Goal: Task Accomplishment & Management: Complete application form

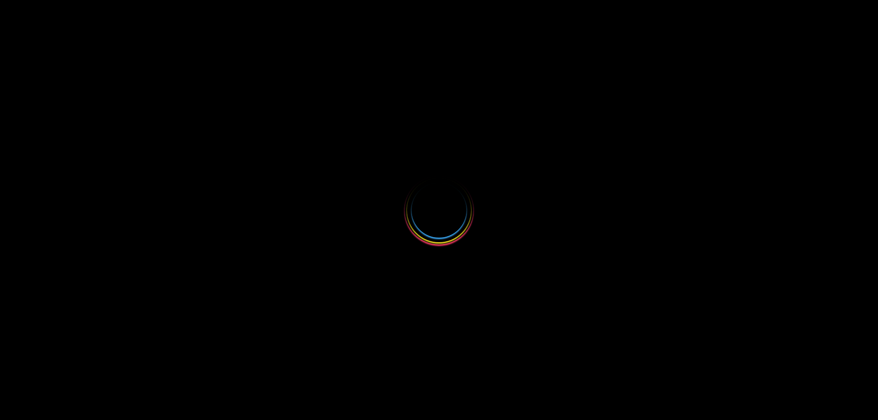
click at [587, 141] on div at bounding box center [439, 210] width 878 height 420
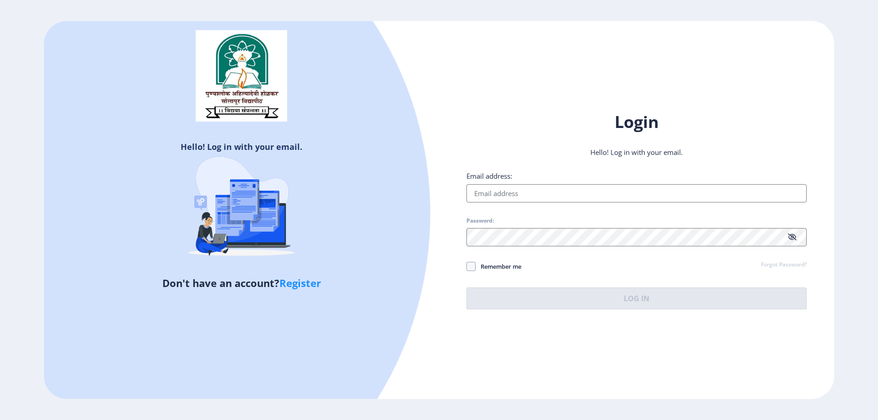
click at [521, 189] on input "Email address:" at bounding box center [637, 193] width 340 height 18
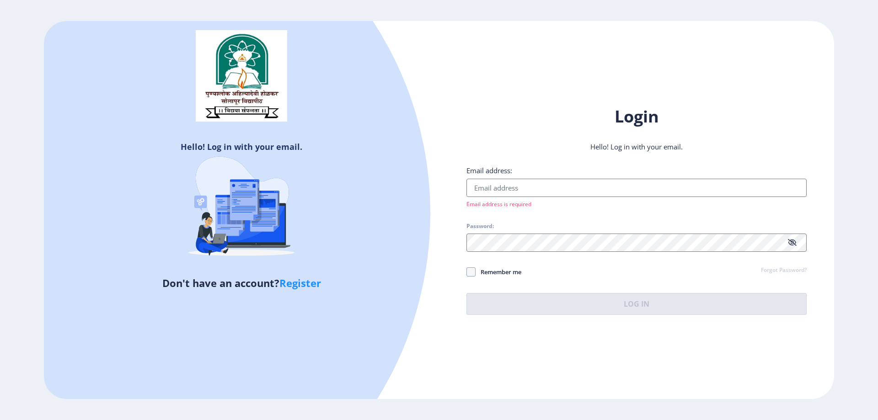
click at [313, 286] on link "Register" at bounding box center [301, 283] width 42 height 14
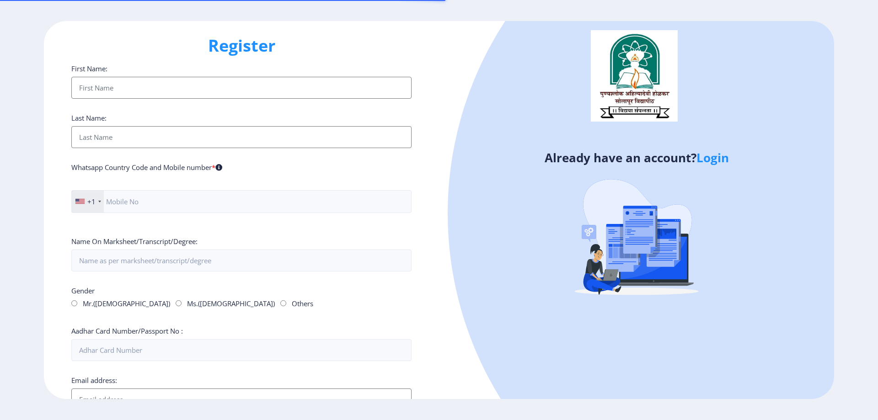
click at [182, 88] on input "First Name:" at bounding box center [241, 88] width 340 height 22
type input "S"
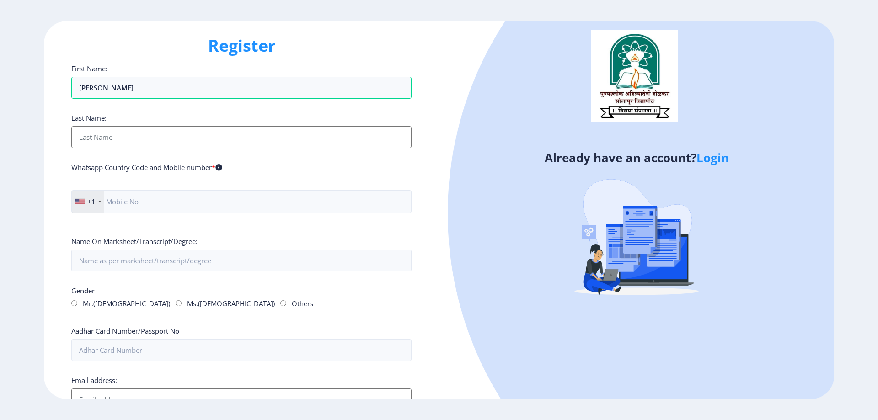
type input "[PERSON_NAME]"
click at [148, 138] on input "First Name:" at bounding box center [241, 137] width 340 height 22
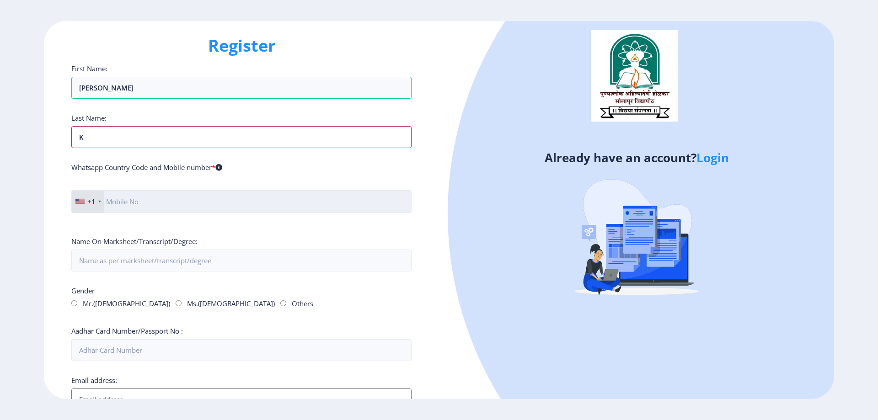
type input "K"
click at [157, 210] on input "text" at bounding box center [241, 201] width 340 height 23
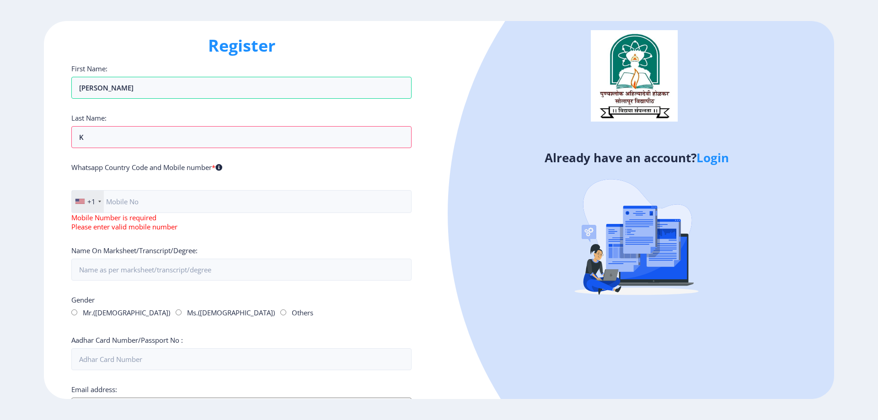
click at [99, 202] on div at bounding box center [99, 202] width 3 height 2
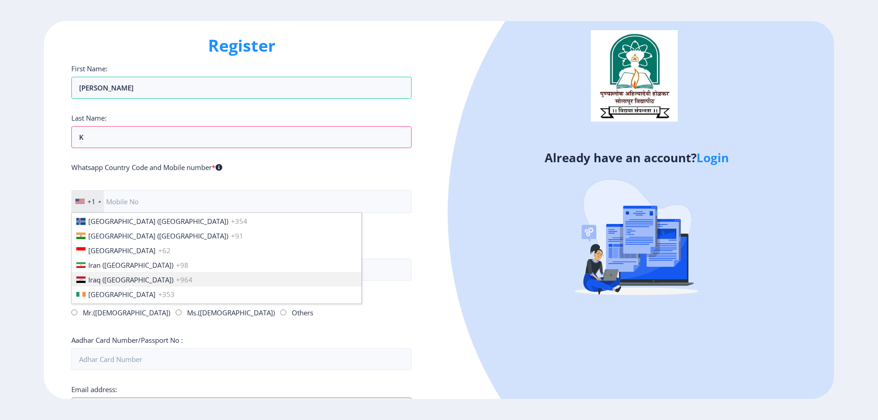
scroll to position [1418, 0]
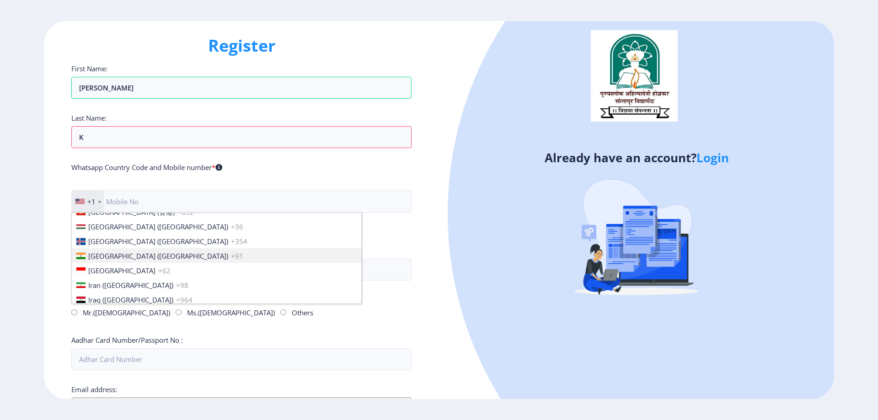
click at [98, 255] on span "[GEOGRAPHIC_DATA] ([GEOGRAPHIC_DATA])" at bounding box center [158, 256] width 140 height 9
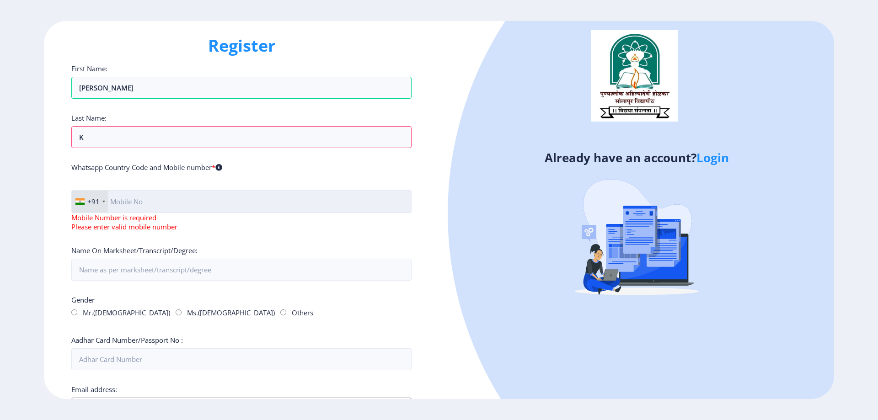
click at [137, 199] on input "text" at bounding box center [241, 201] width 340 height 23
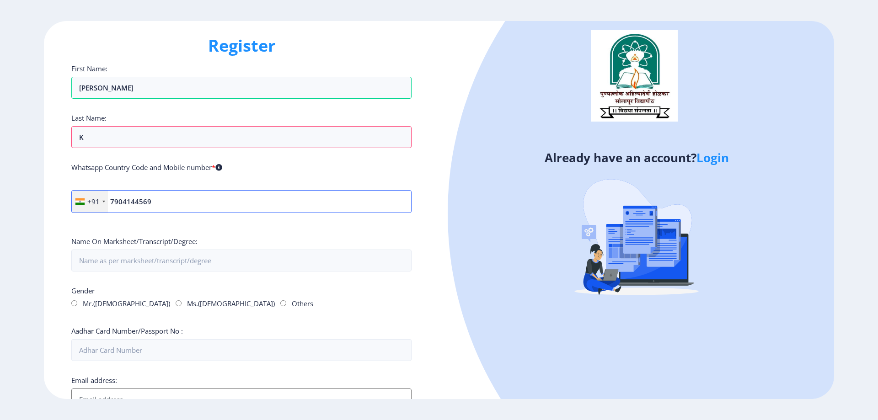
type input "7904144569"
click at [301, 293] on div "Gender Mr.(Male) Ms.(Female) Others" at bounding box center [241, 299] width 340 height 26
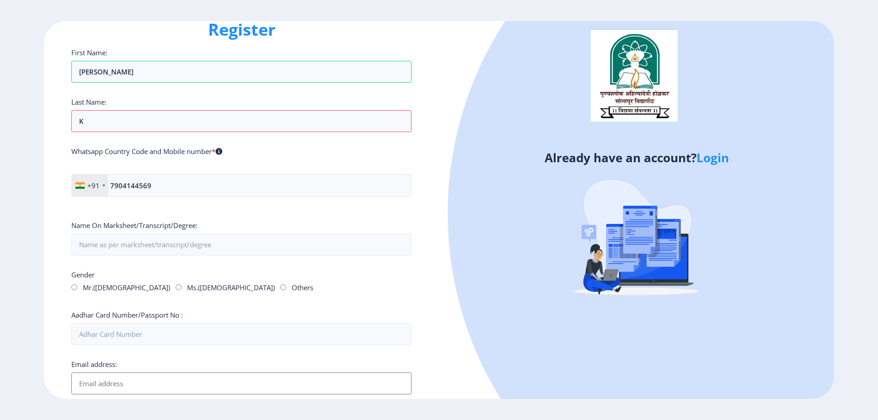
scroll to position [0, 0]
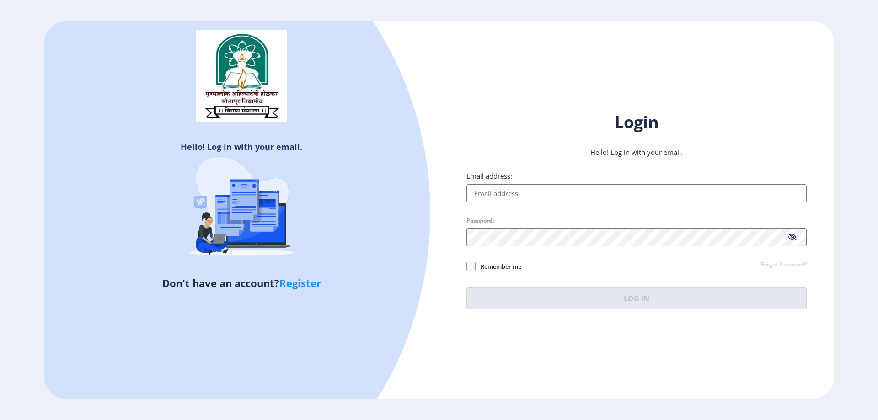
click at [520, 193] on input "Email address:" at bounding box center [637, 193] width 340 height 18
type input "[EMAIL_ADDRESS][DOMAIN_NAME]"
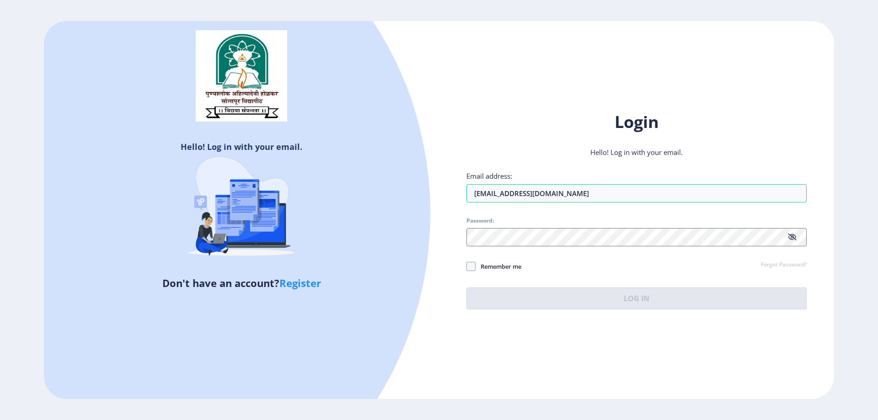
click at [308, 284] on link "Register" at bounding box center [301, 283] width 42 height 14
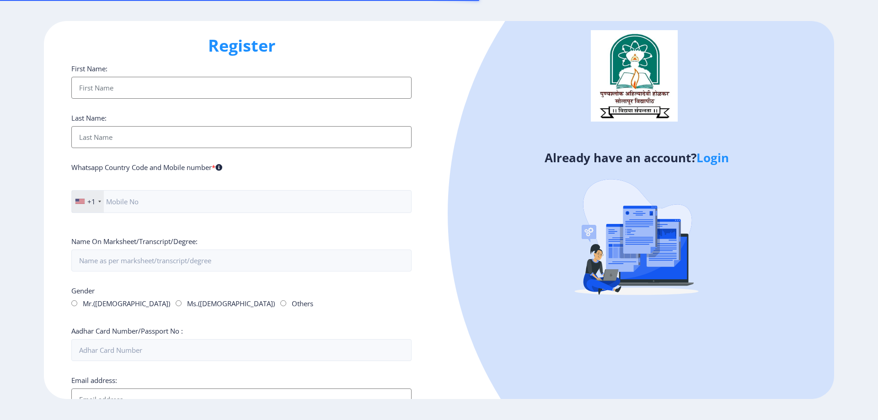
click at [131, 88] on input "First Name:" at bounding box center [241, 88] width 340 height 22
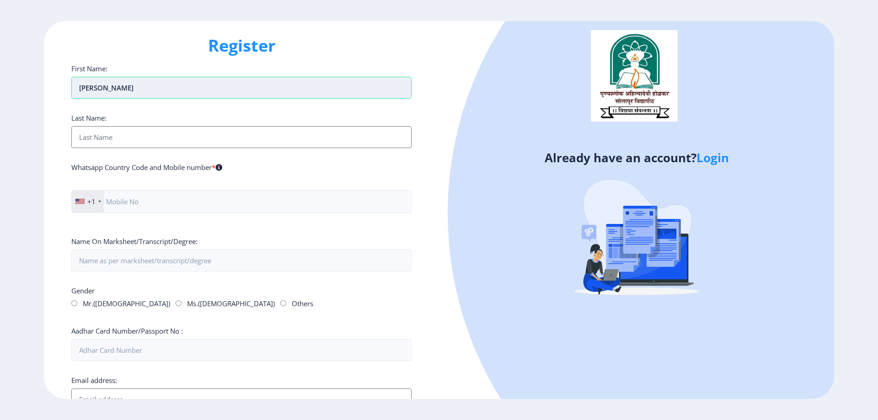
type input "[PERSON_NAME]"
type input "K"
click at [89, 208] on div "+1" at bounding box center [88, 202] width 32 height 22
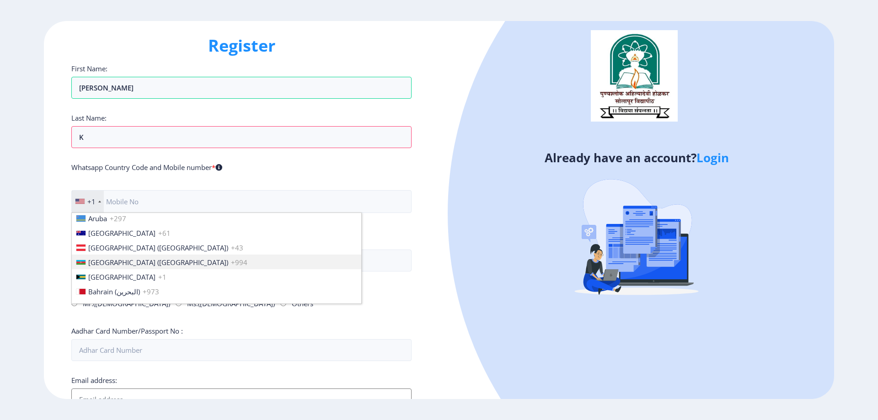
scroll to position [229, 0]
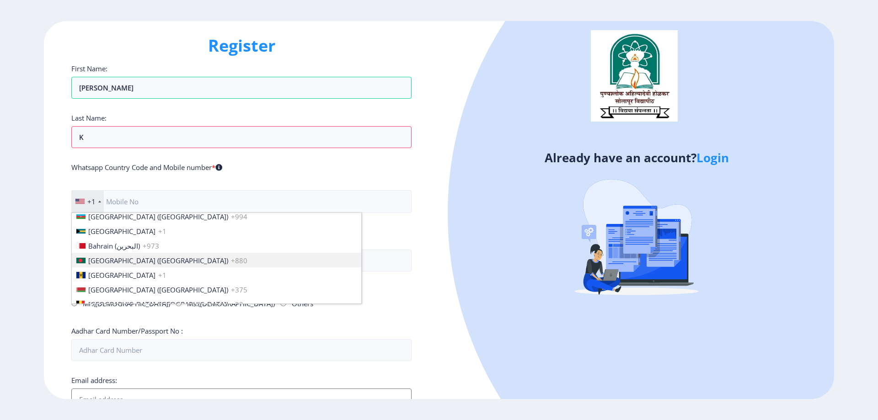
click at [341, 245] on div "Name On Marksheet/Transcript/Degree:" at bounding box center [241, 254] width 340 height 35
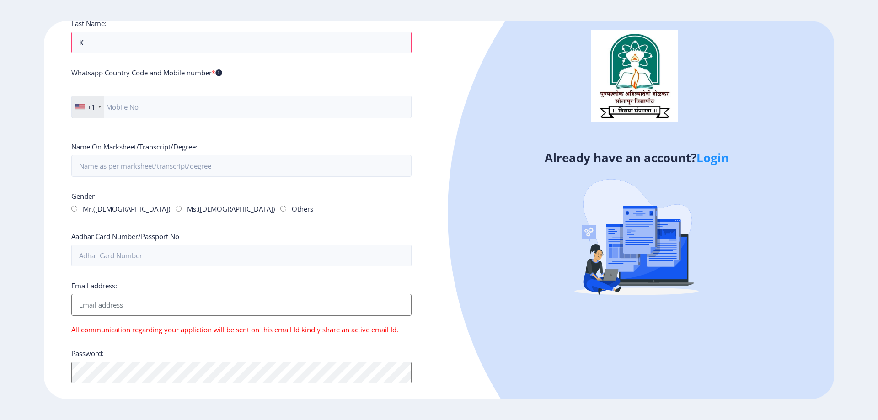
scroll to position [87, 0]
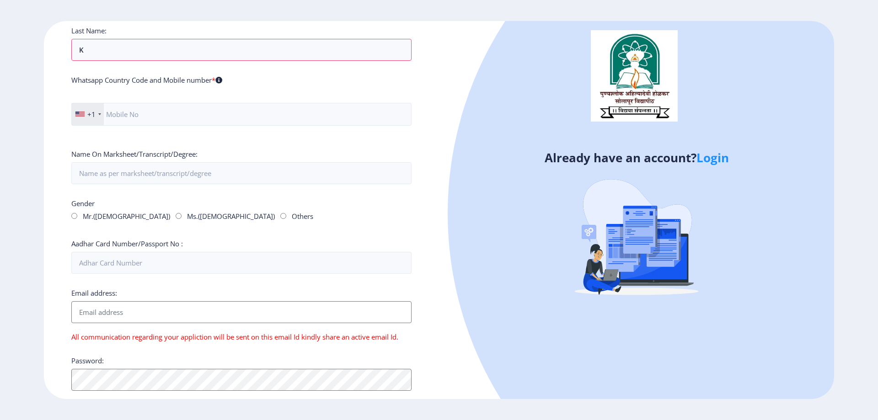
click at [82, 117] on div at bounding box center [79, 114] width 9 height 5
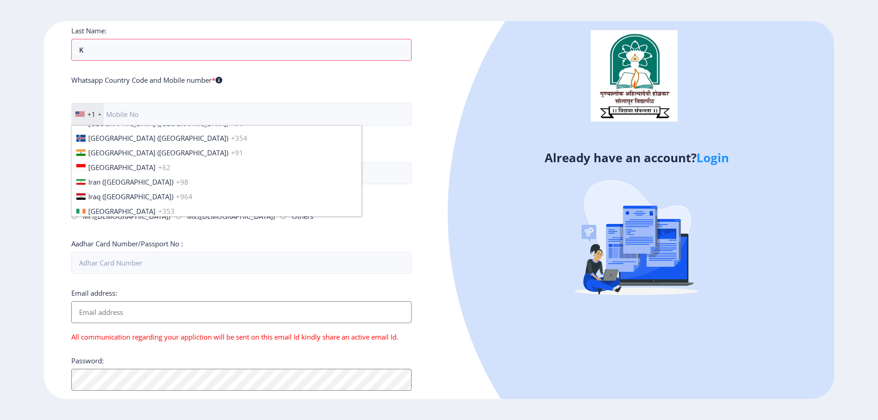
scroll to position [1418, 0]
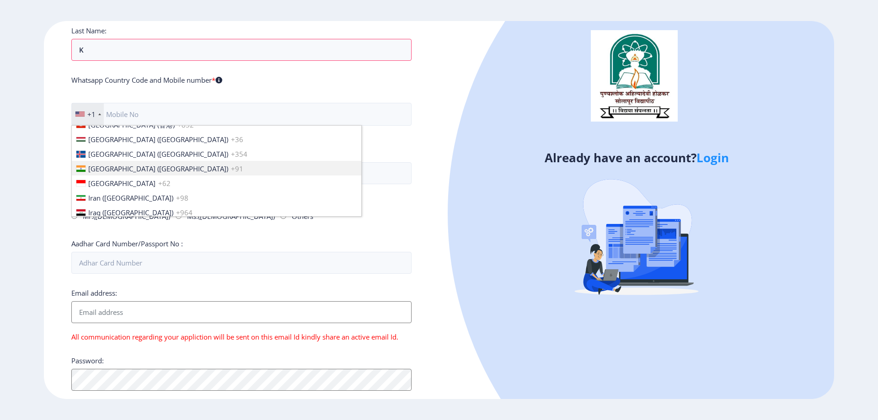
click at [108, 171] on span "[GEOGRAPHIC_DATA] ([GEOGRAPHIC_DATA])" at bounding box center [158, 168] width 140 height 9
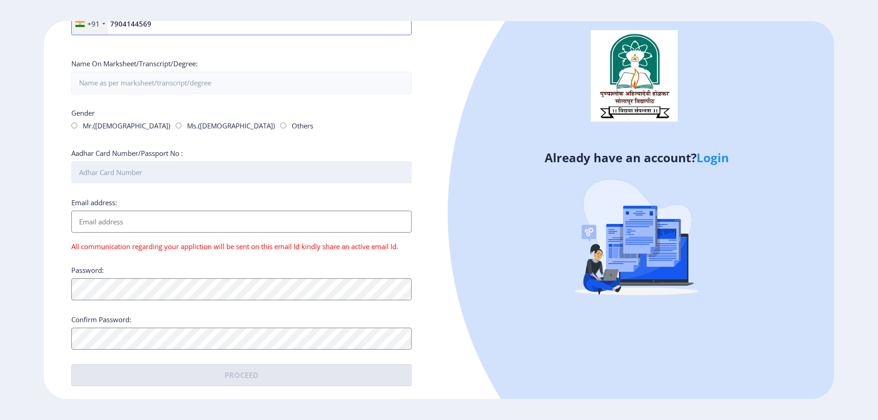
scroll to position [179, 0]
type input "7904144569"
click at [106, 225] on input "Email address:" at bounding box center [241, 221] width 340 height 22
type input "[EMAIL_ADDRESS][DOMAIN_NAME]"
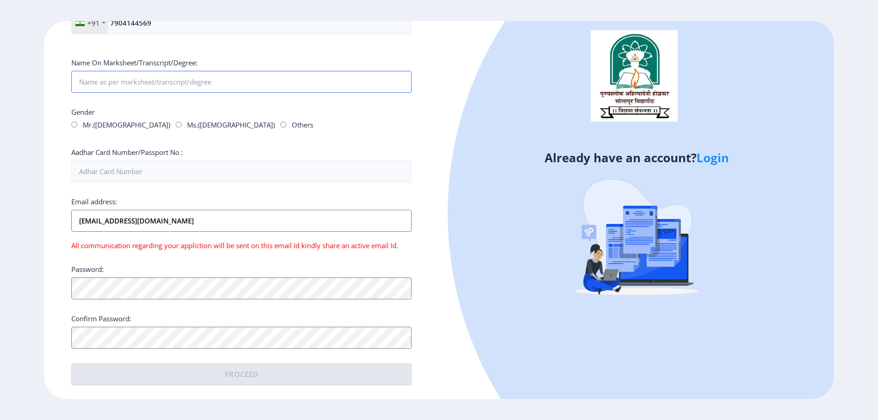
type input "Gautam Detective and Security Services Private Limited"
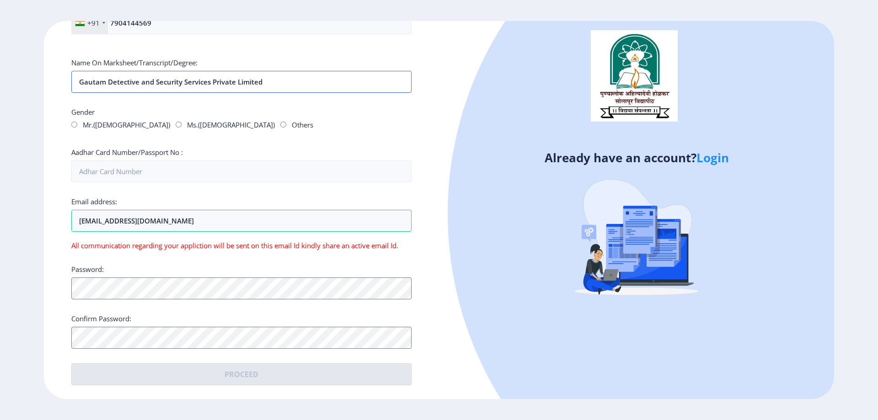
drag, startPoint x: 282, startPoint y: 82, endPoint x: 0, endPoint y: 60, distance: 283.1
click at [0, 60] on ngx-register "Register First Name: [PERSON_NAME] Last Name: K Whatsapp Country Code and Mobil…" at bounding box center [439, 210] width 878 height 378
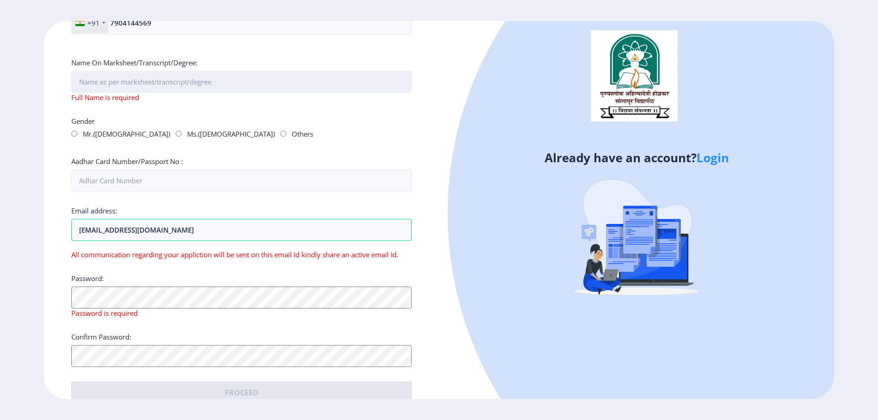
click at [149, 81] on input "First Name:" at bounding box center [241, 82] width 340 height 22
paste input "PATIL [PERSON_NAME]"
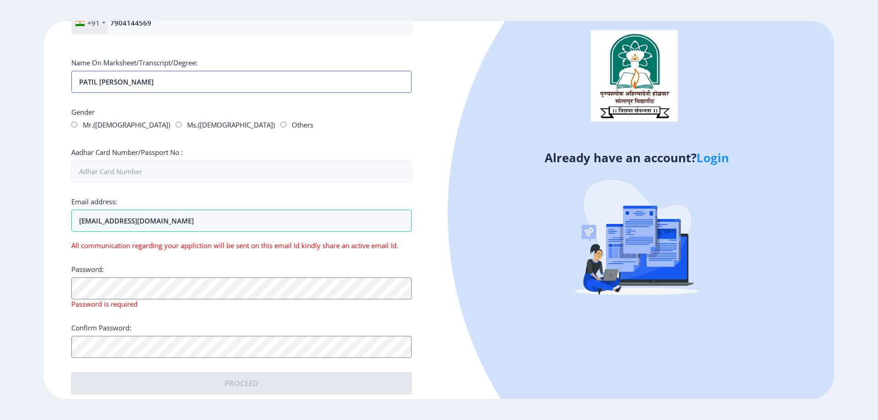
type input "PATIL [PERSON_NAME]"
click at [73, 124] on input "Mr.([DEMOGRAPHIC_DATA])" at bounding box center [74, 125] width 6 height 6
radio input "true"
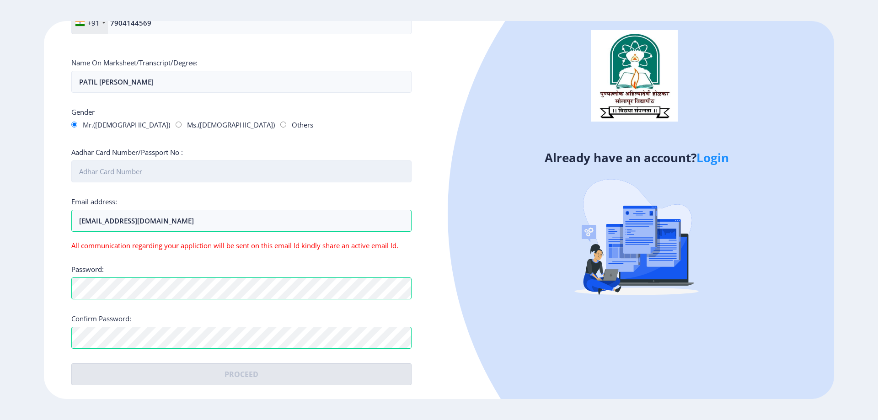
click at [134, 167] on input "Aadhar Card Number/Passport No :" at bounding box center [241, 172] width 340 height 22
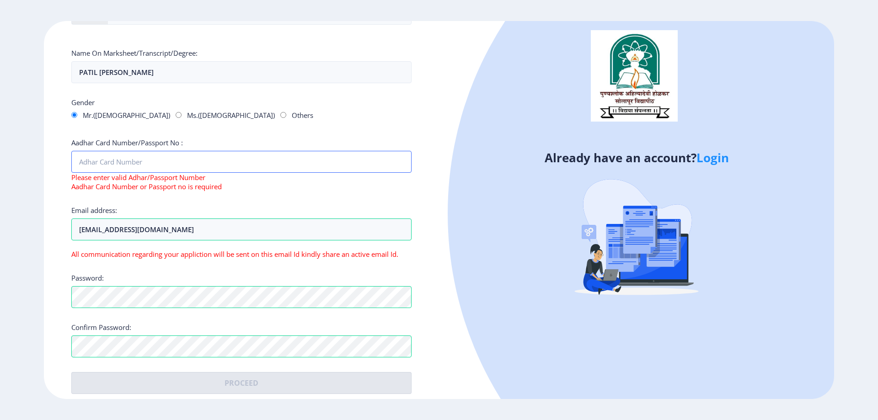
scroll to position [197, 0]
